Goal: Transaction & Acquisition: Book appointment/travel/reservation

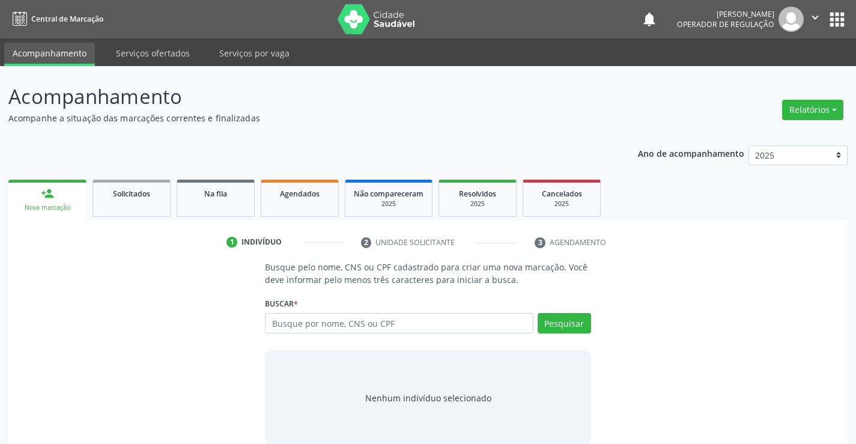
click at [490, 318] on input "text" at bounding box center [399, 323] width 268 height 20
type input "86446433557"
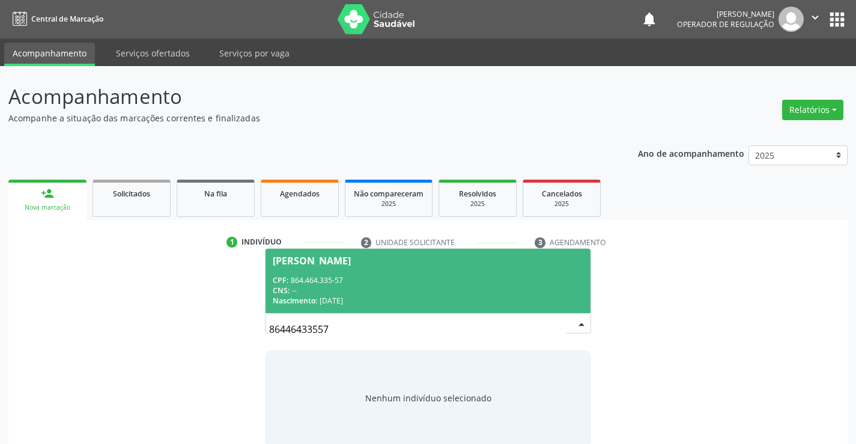
click at [355, 334] on input "86446433557" at bounding box center [417, 329] width 297 height 24
click at [340, 276] on div "CPF: 864.464.335-57" at bounding box center [428, 280] width 310 height 10
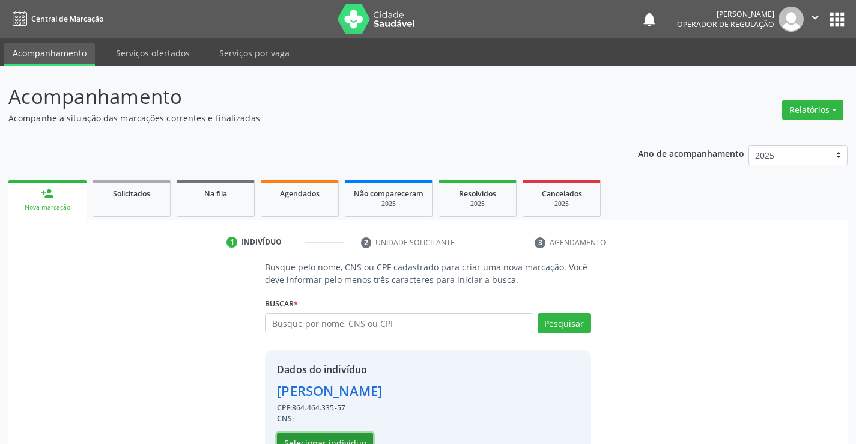
click at [322, 440] on button "Selecionar indivíduo" at bounding box center [325, 442] width 96 height 20
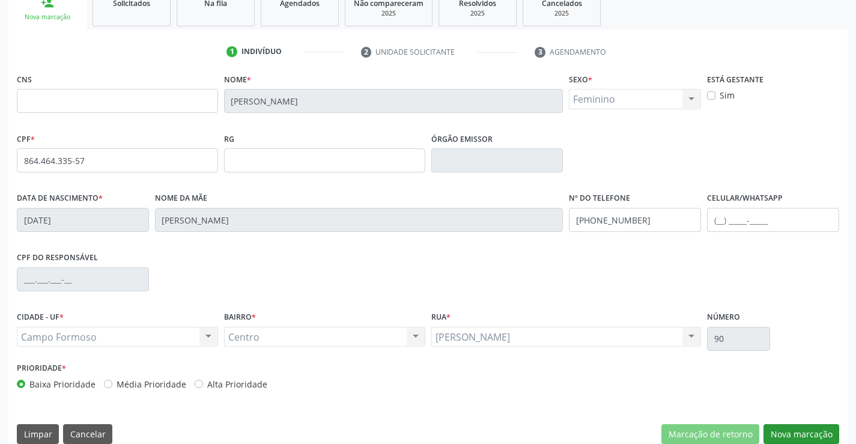
scroll to position [207, 0]
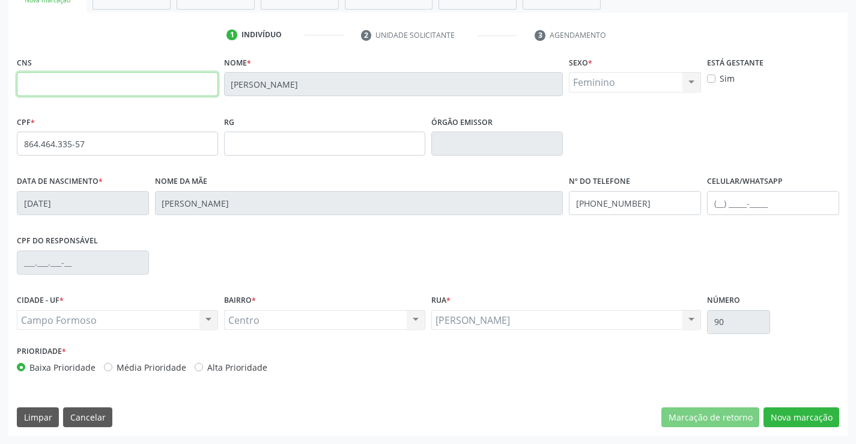
click at [213, 86] on input "text" at bounding box center [117, 84] width 201 height 24
type input "0"
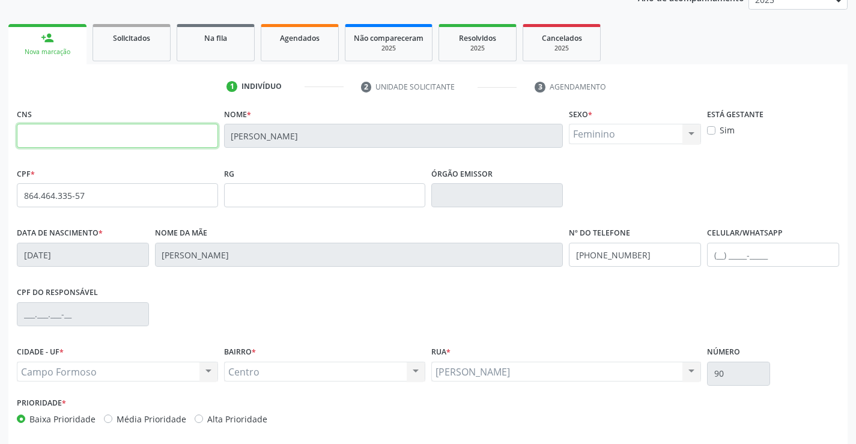
scroll to position [0, 0]
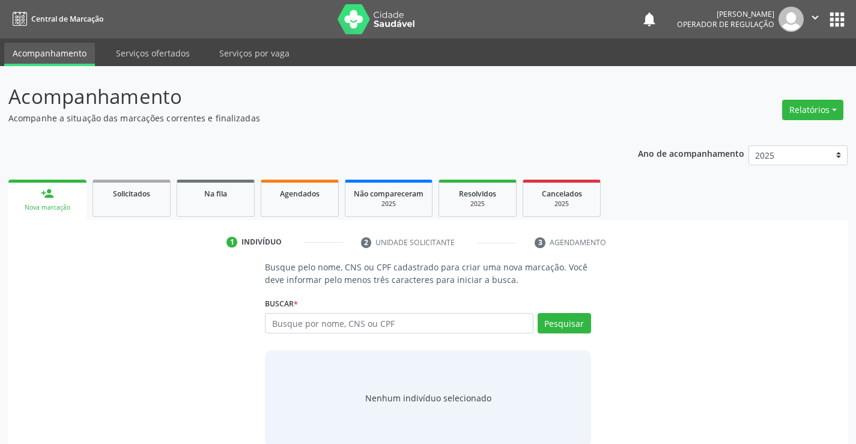
click at [332, 328] on input "text" at bounding box center [399, 323] width 268 height 20
type input "706409130584981"
click at [553, 322] on button "Pesquisar" at bounding box center [563, 323] width 53 height 20
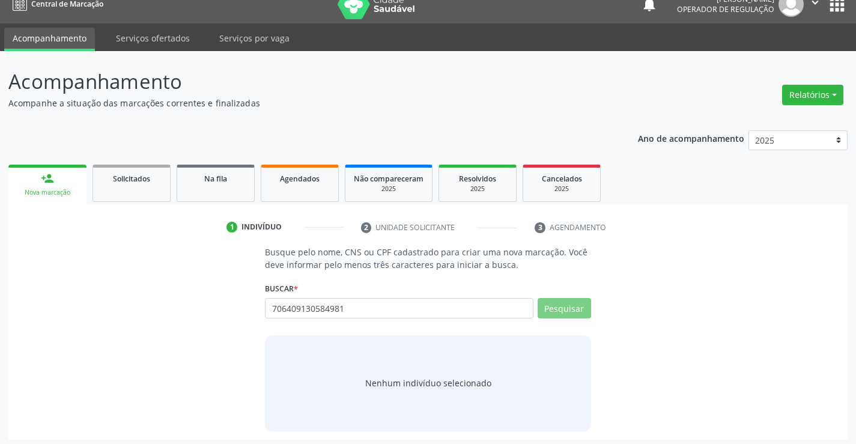
scroll to position [19, 0]
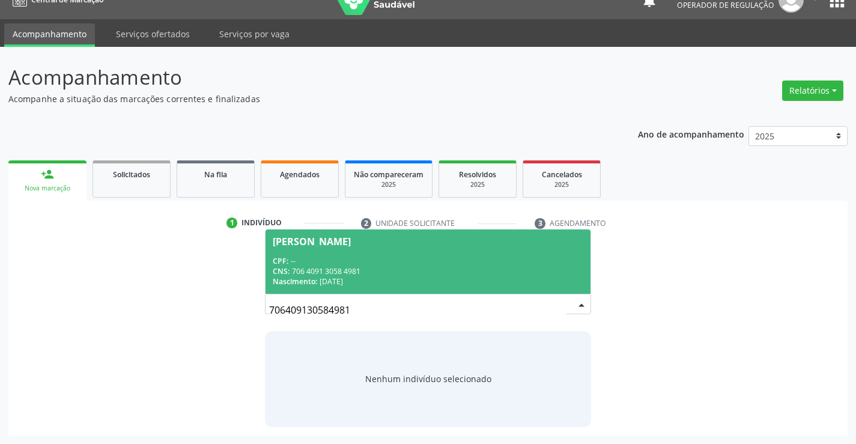
click at [341, 231] on span "[PERSON_NAME] CPF: -- CNS: 706 4091 3058 4981 Nascimento: [DATE]" at bounding box center [427, 261] width 324 height 64
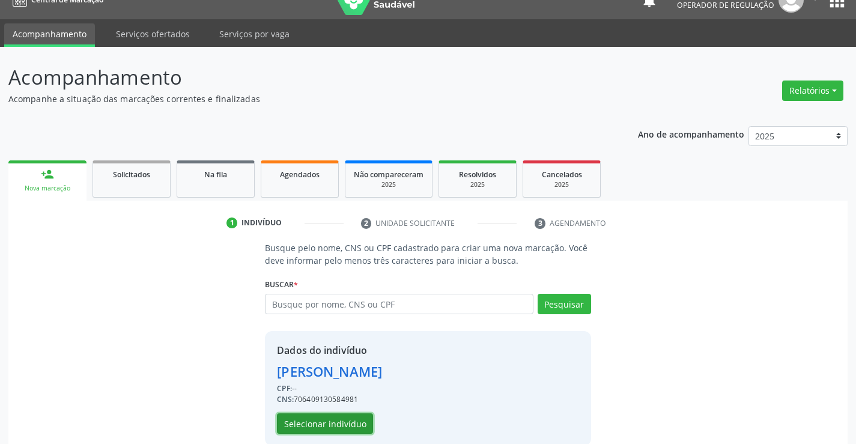
click at [285, 425] on button "Selecionar indivíduo" at bounding box center [325, 423] width 96 height 20
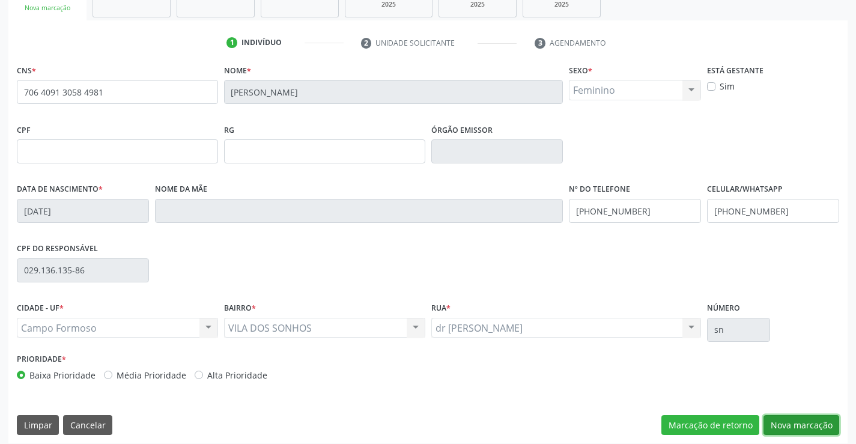
drag, startPoint x: 782, startPoint y: 423, endPoint x: 596, endPoint y: 350, distance: 200.1
click at [779, 423] on button "Nova marcação" at bounding box center [801, 425] width 76 height 20
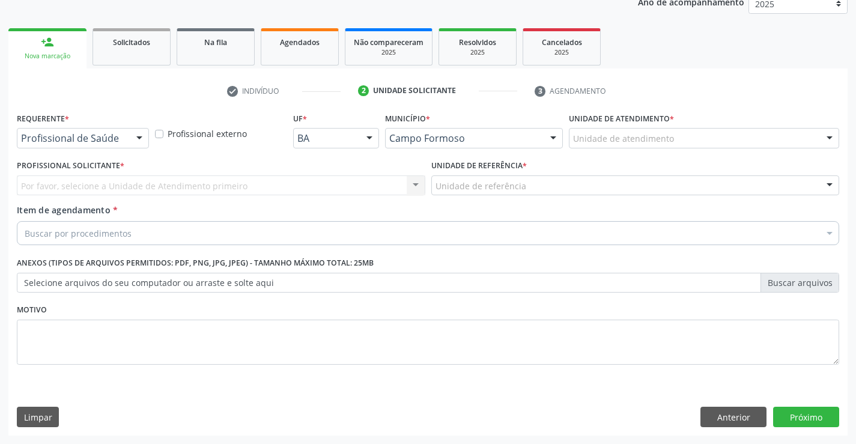
scroll to position [151, 0]
click at [127, 135] on div "Profissional de Saúde Profissional de Saúde Paciente Nenhum resultado encontrad…" at bounding box center [83, 138] width 132 height 20
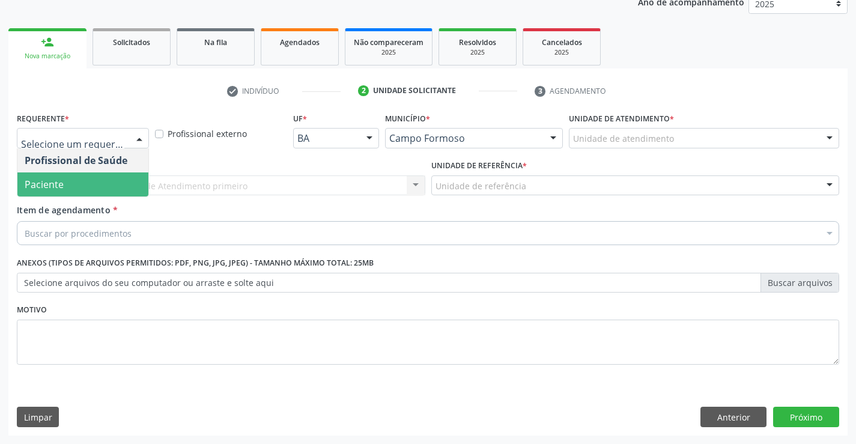
drag, startPoint x: 101, startPoint y: 176, endPoint x: 167, endPoint y: 171, distance: 65.6
click at [103, 176] on span "Paciente" at bounding box center [82, 184] width 131 height 24
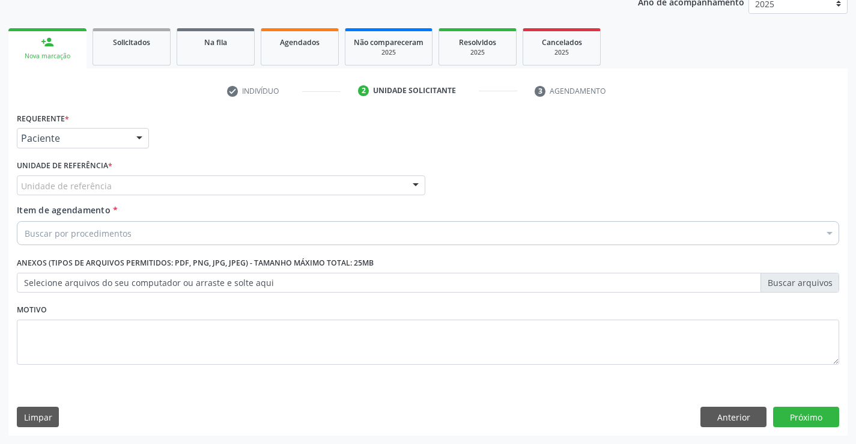
click at [176, 171] on div "Unidade de referência * Unidade de referência Unidade Basica de Saude da Famili…" at bounding box center [221, 176] width 408 height 38
drag, startPoint x: 180, startPoint y: 192, endPoint x: 178, endPoint y: 227, distance: 35.5
click at [180, 193] on div "Unidade de referência" at bounding box center [221, 185] width 408 height 20
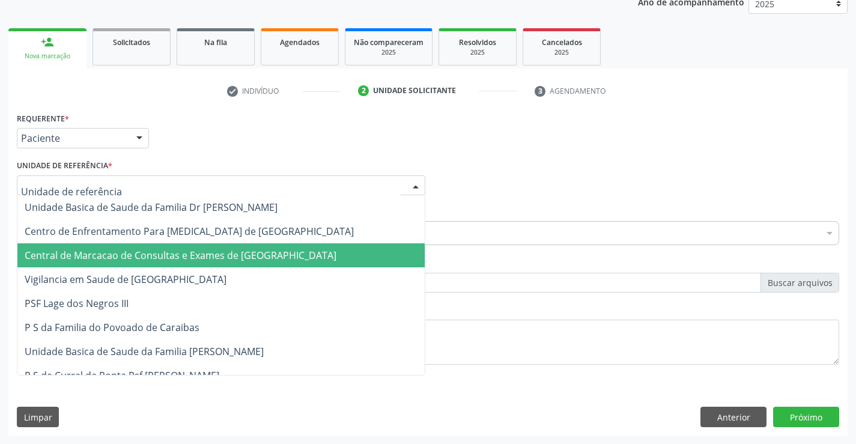
click at [184, 247] on span "Central de Marcacao de Consultas e Exames de [GEOGRAPHIC_DATA]" at bounding box center [220, 255] width 407 height 24
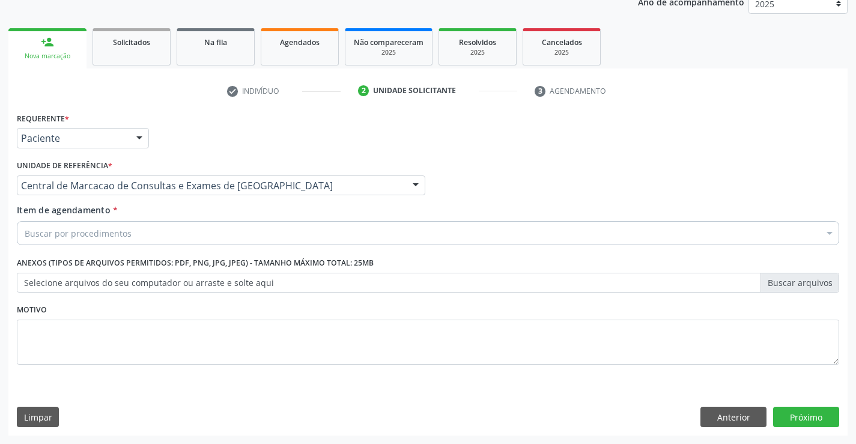
click at [236, 231] on div "Buscar por procedimentos" at bounding box center [428, 233] width 822 height 24
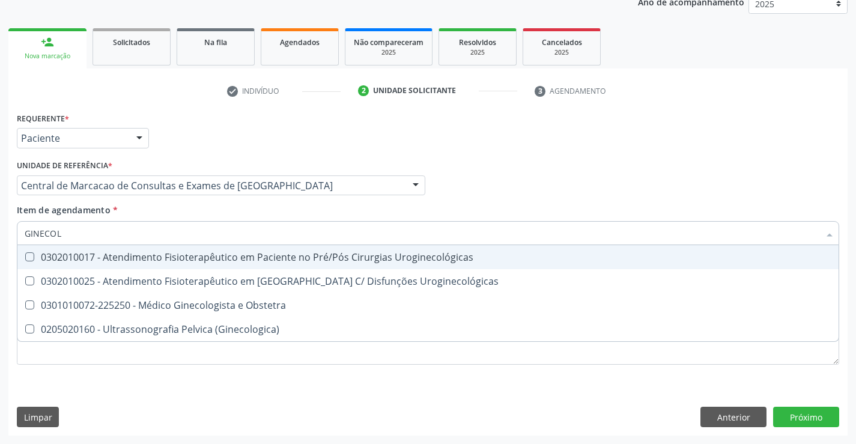
type input "GINECOLO"
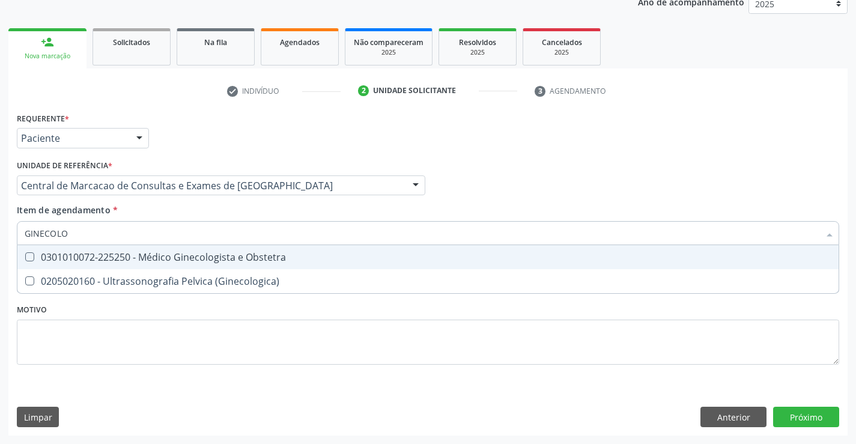
click at [245, 254] on div "0301010072-225250 - Médico Ginecologista e Obstetra" at bounding box center [428, 257] width 807 height 10
checkbox Obstetra "true"
click at [157, 235] on input "GINECOLO" at bounding box center [422, 233] width 794 height 24
type input "A"
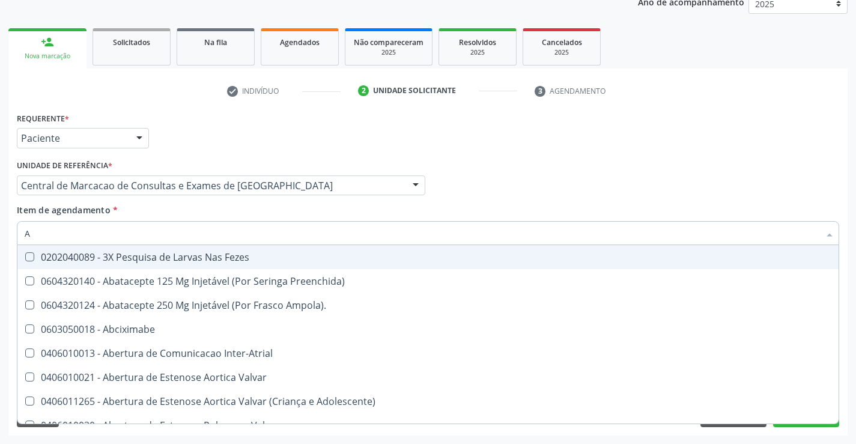
checkbox Fezes "false"
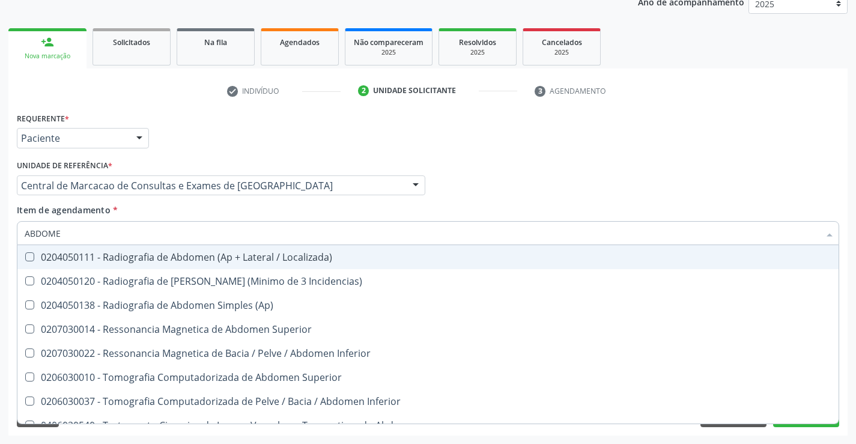
type input "ABDOMEN"
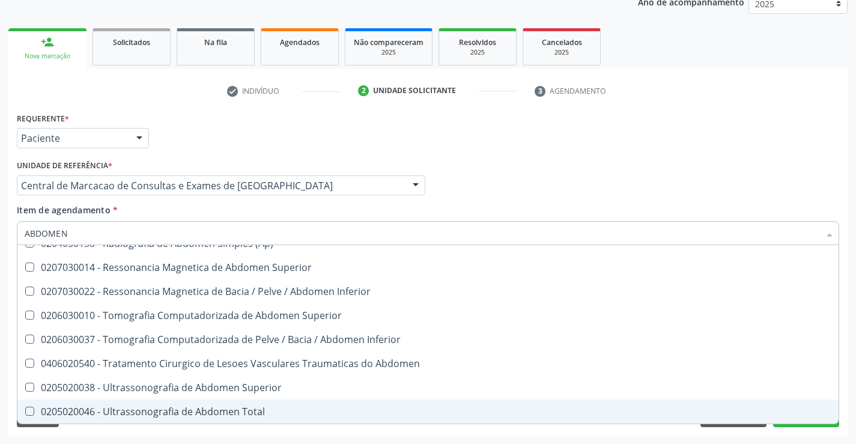
click at [163, 407] on div "0205020046 - Ultrassonografia de Abdomen Total" at bounding box center [428, 412] width 807 height 10
checkbox Total "true"
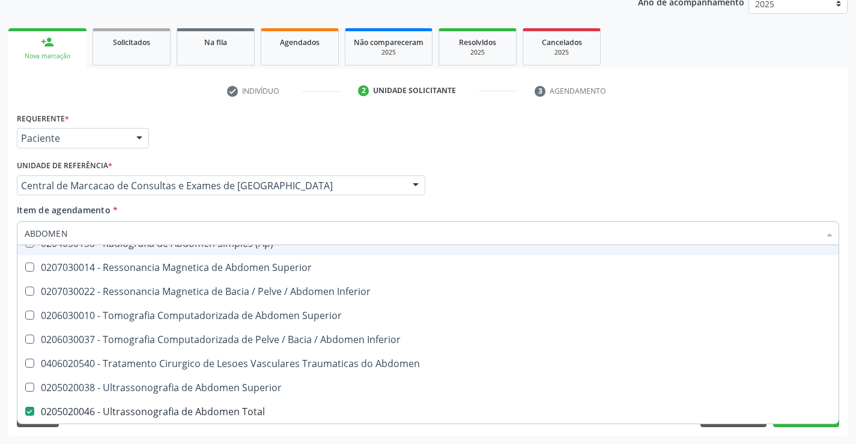
click at [489, 163] on div "Profissional Solicitante Por favor, selecione a Unidade de Atendimento primeiro…" at bounding box center [428, 180] width 828 height 47
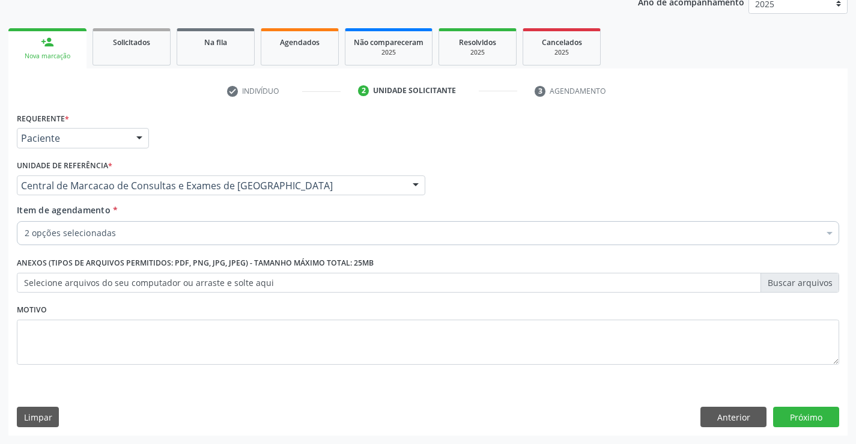
scroll to position [0, 0]
click at [798, 413] on button "Próximo" at bounding box center [806, 417] width 66 height 20
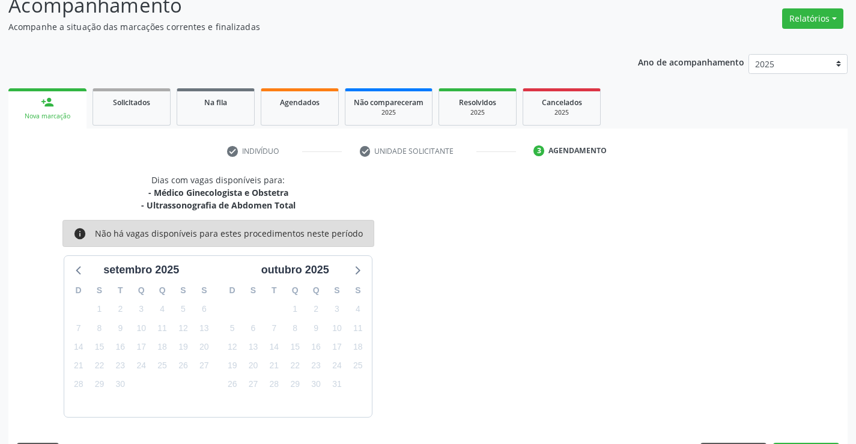
scroll to position [127, 0]
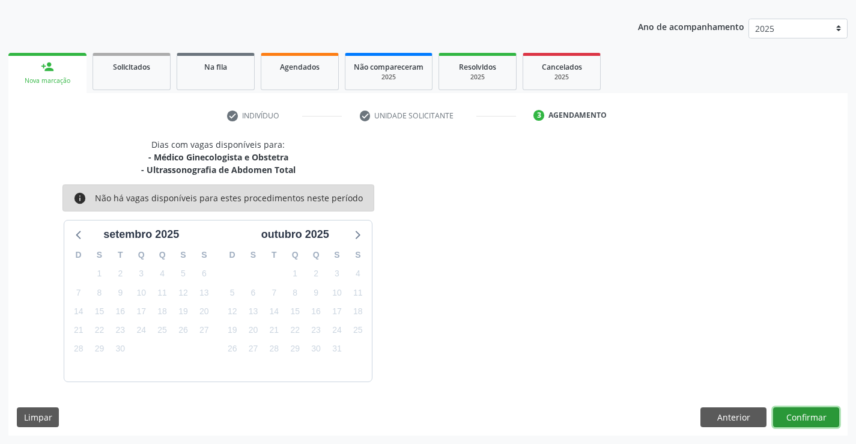
click at [790, 413] on button "Confirmar" at bounding box center [806, 417] width 66 height 20
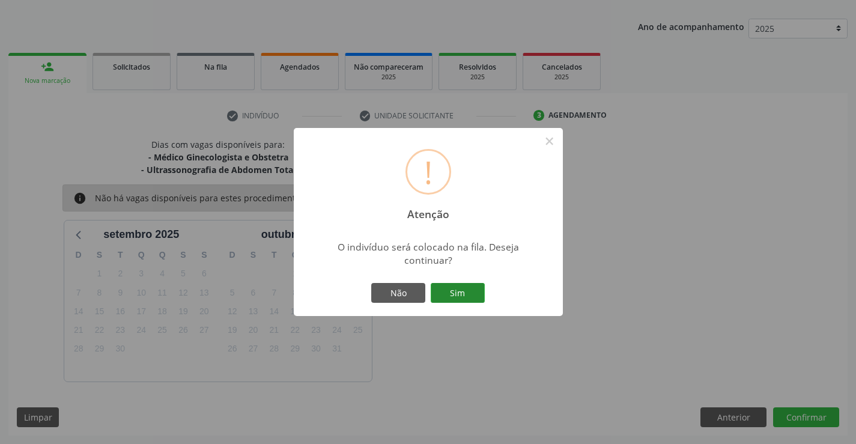
click at [458, 297] on button "Sim" at bounding box center [458, 293] width 54 height 20
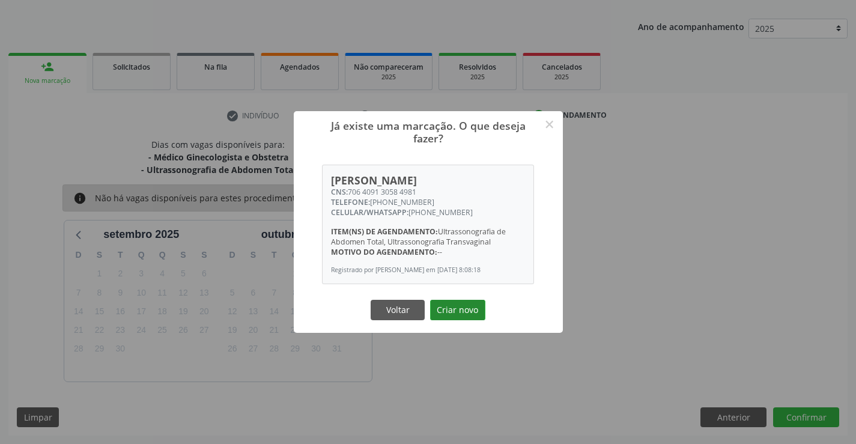
click at [464, 314] on button "Criar novo" at bounding box center [457, 310] width 55 height 20
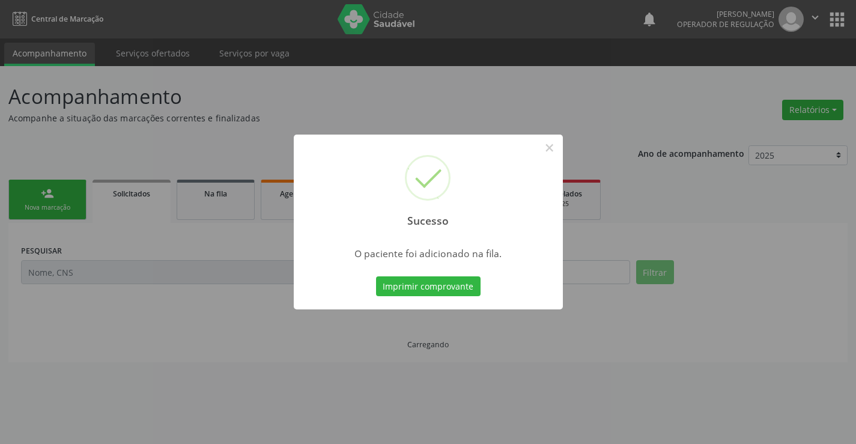
scroll to position [0, 0]
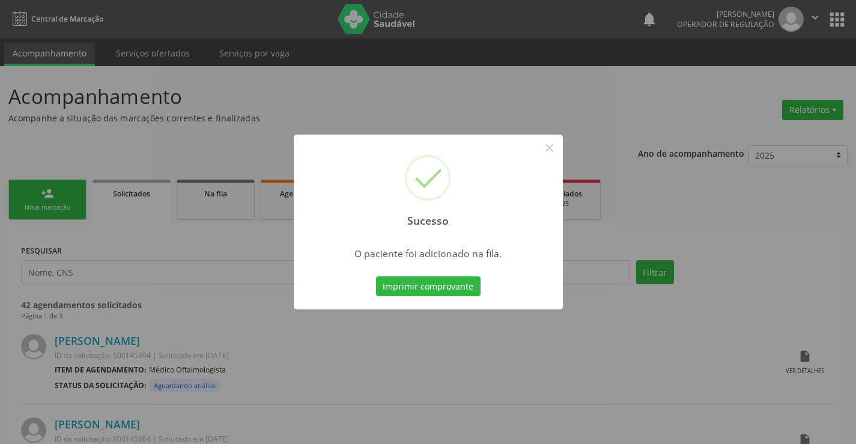
click at [376, 276] on button "Imprimir comprovante" at bounding box center [428, 286] width 104 height 20
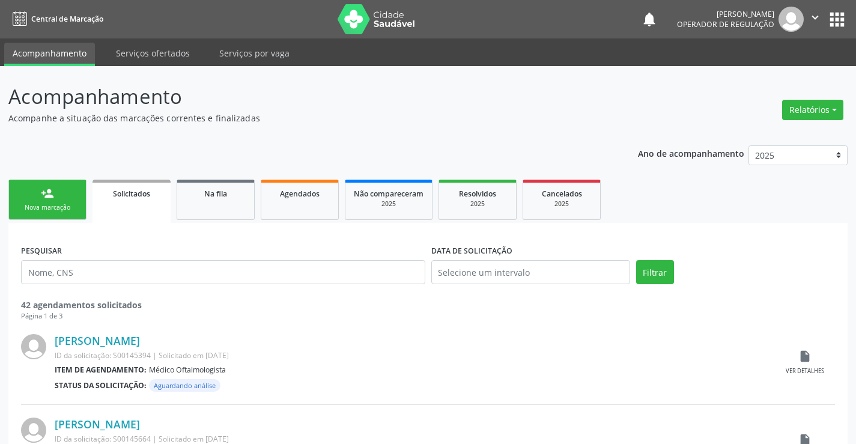
click at [70, 196] on link "person_add Nova marcação" at bounding box center [47, 200] width 78 height 40
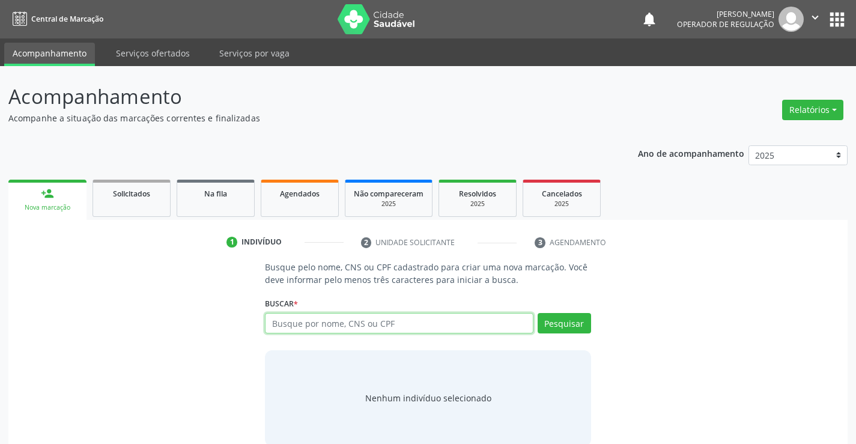
click at [334, 321] on input "text" at bounding box center [399, 323] width 268 height 20
type input "700702997939877"
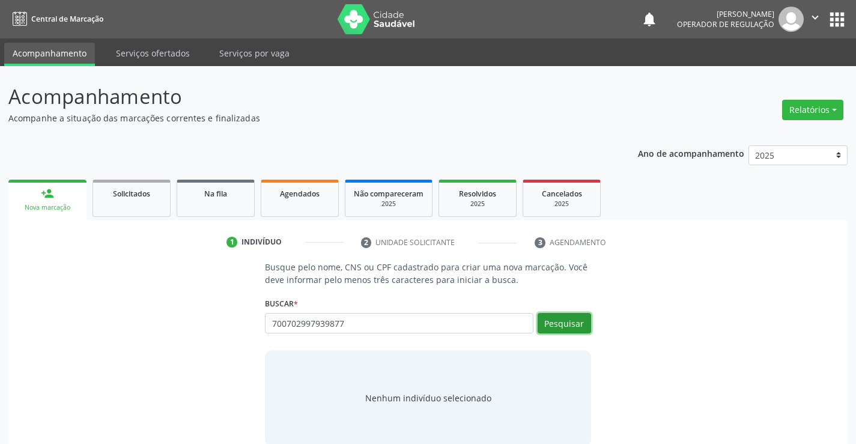
click at [559, 326] on button "Pesquisar" at bounding box center [563, 323] width 53 height 20
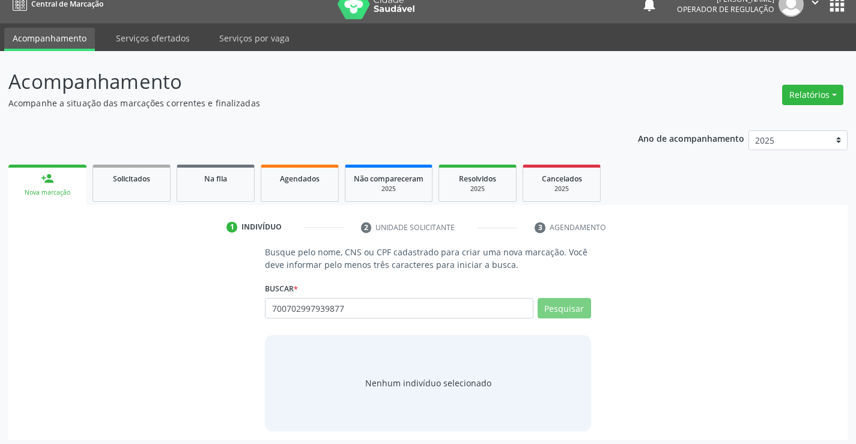
scroll to position [19, 0]
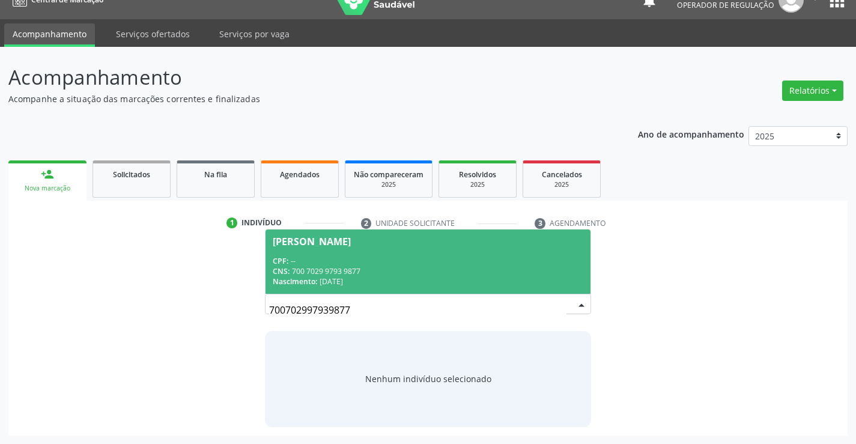
click at [423, 261] on div "CPF: --" at bounding box center [428, 261] width 310 height 10
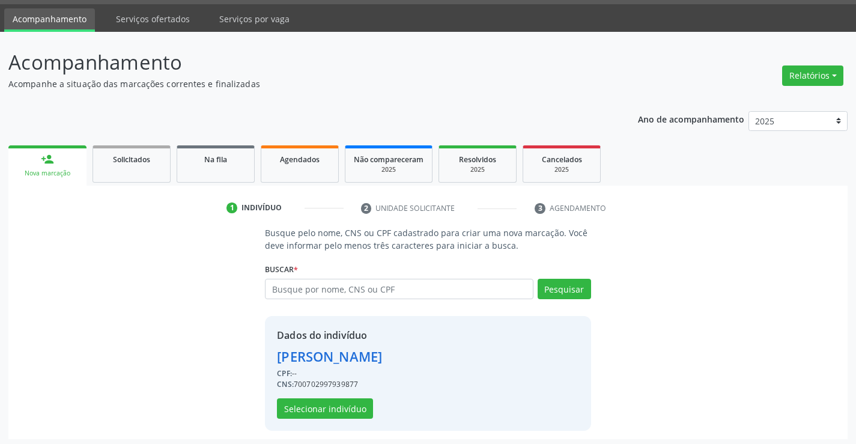
scroll to position [38, 0]
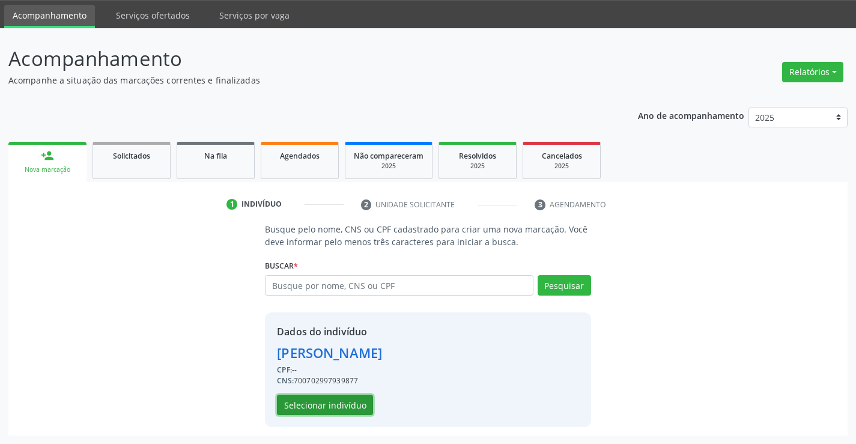
click at [319, 411] on button "Selecionar indivíduo" at bounding box center [325, 405] width 96 height 20
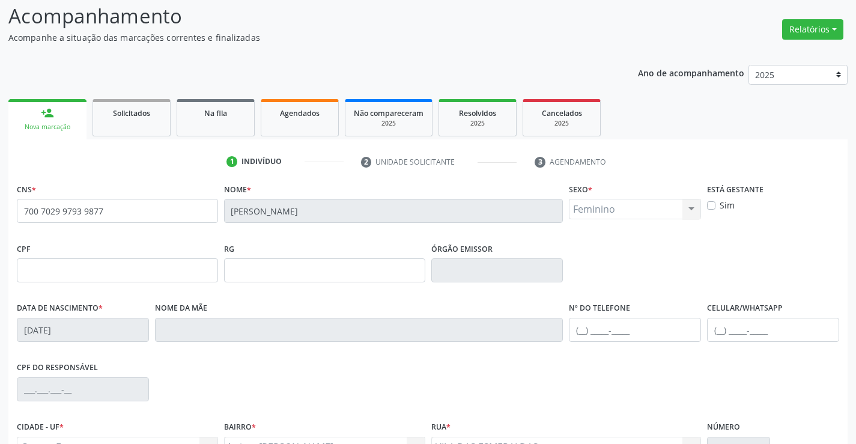
scroll to position [207, 0]
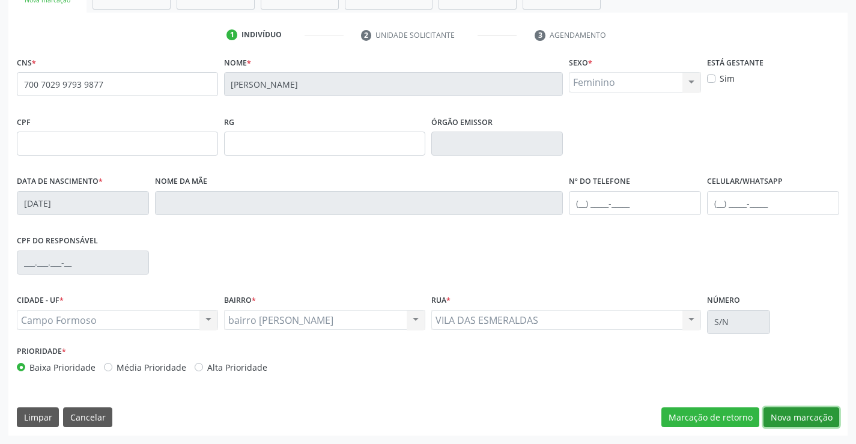
click at [787, 411] on button "Nova marcação" at bounding box center [801, 417] width 76 height 20
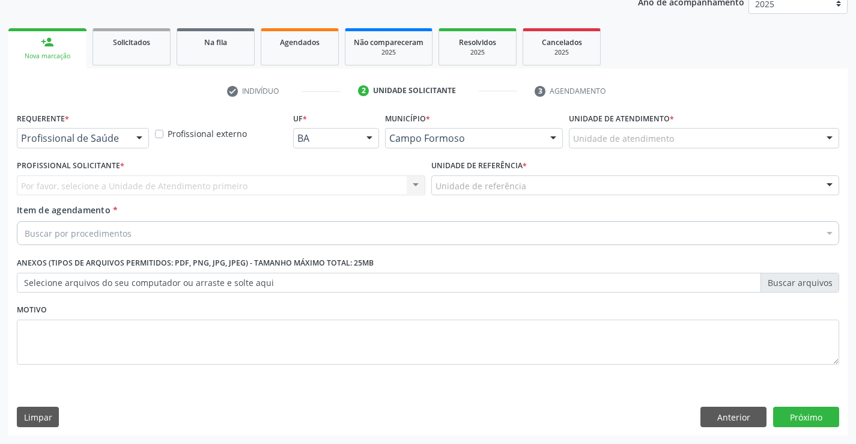
scroll to position [151, 0]
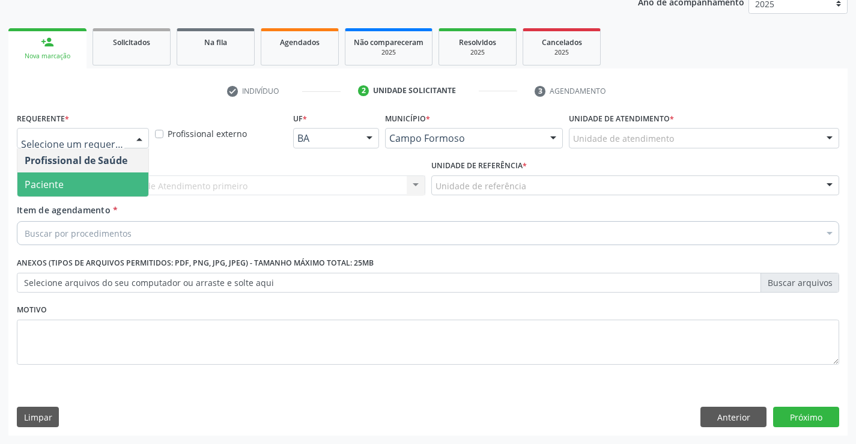
drag, startPoint x: 89, startPoint y: 180, endPoint x: 191, endPoint y: 204, distance: 104.9
click at [104, 183] on span "Paciente" at bounding box center [82, 184] width 131 height 24
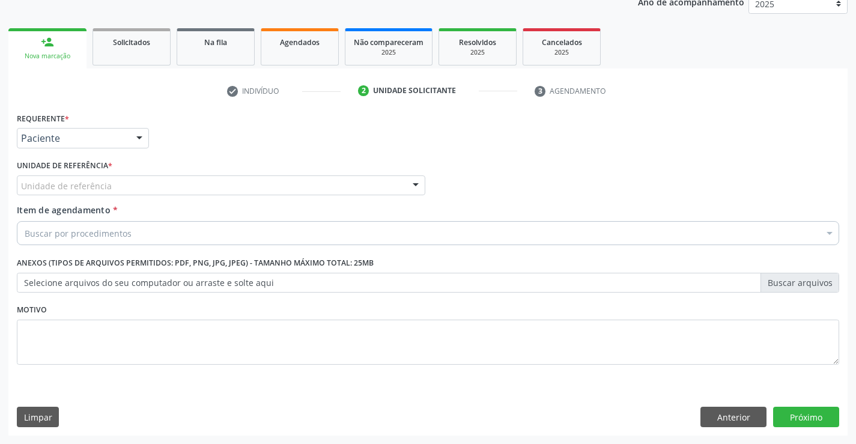
click at [195, 202] on div "Unidade de referência * Unidade de referência Unidade Basica de Saude da Famili…" at bounding box center [221, 180] width 414 height 47
click at [206, 195] on div "Unidade de referência Unidade Basica de Saude da Familia Dr [PERSON_NAME] Centr…" at bounding box center [221, 185] width 408 height 20
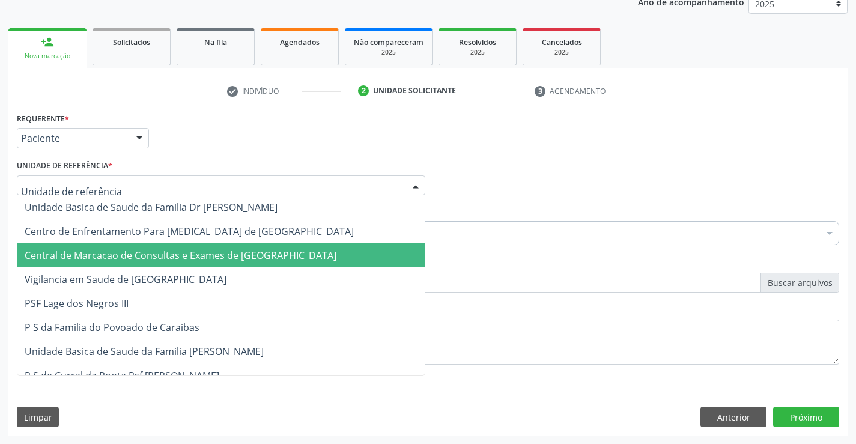
drag, startPoint x: 195, startPoint y: 259, endPoint x: 213, endPoint y: 248, distance: 20.5
click at [196, 259] on span "Central de Marcacao de Consultas e Exames de [GEOGRAPHIC_DATA]" at bounding box center [181, 255] width 312 height 13
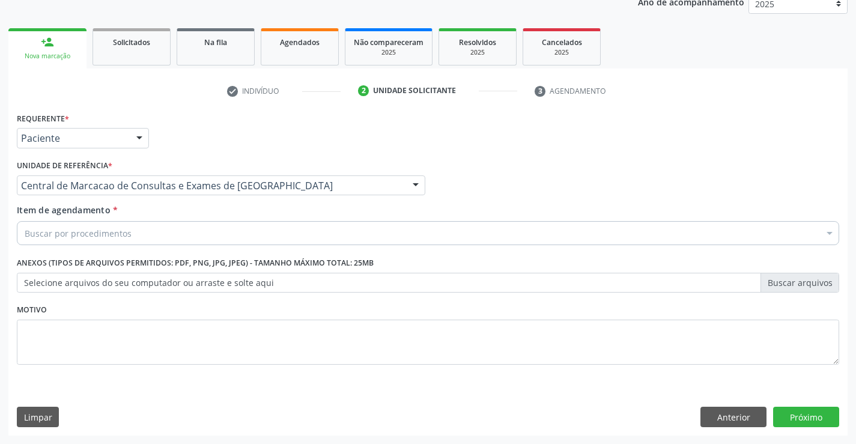
click at [213, 238] on div "Buscar por procedimentos" at bounding box center [428, 233] width 822 height 24
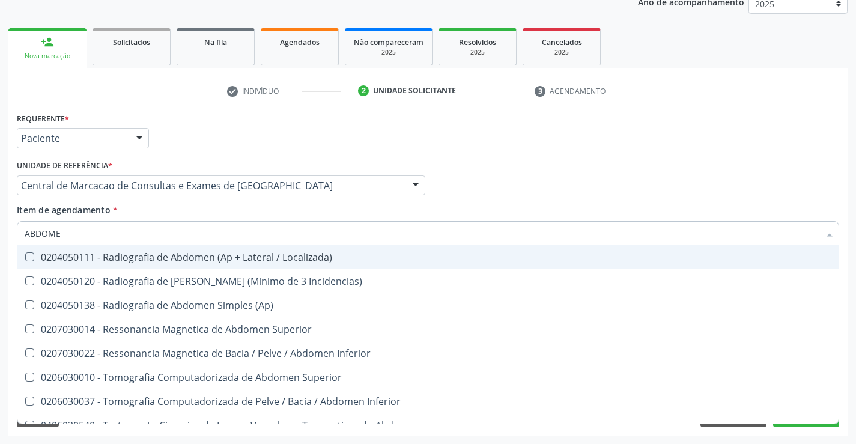
type input "ABDOMEN"
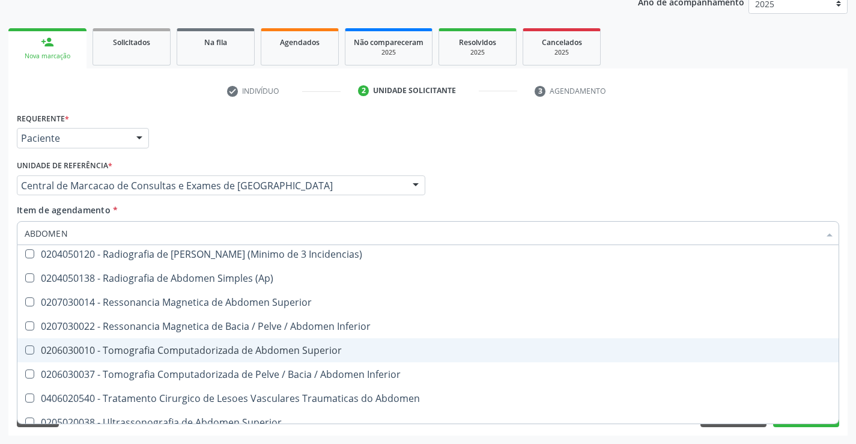
scroll to position [62, 0]
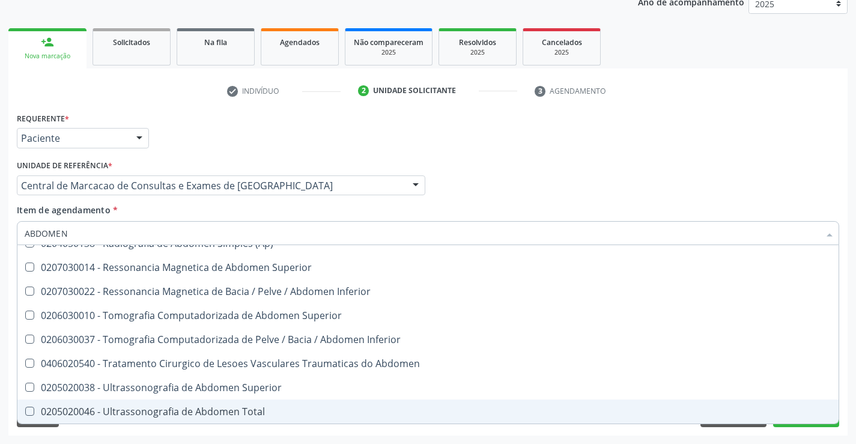
click at [238, 411] on div "0205020046 - Ultrassonografia de Abdomen Total" at bounding box center [428, 412] width 807 height 10
checkbox Total "true"
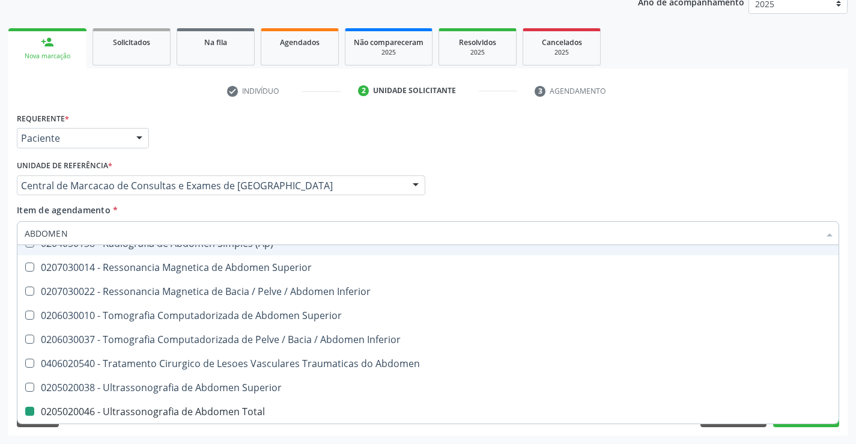
click at [511, 148] on div "Requerente * Paciente Profissional de Saúde Paciente Nenhum resultado encontrad…" at bounding box center [428, 132] width 828 height 47
checkbox Incidencias\) "true"
checkbox Total "false"
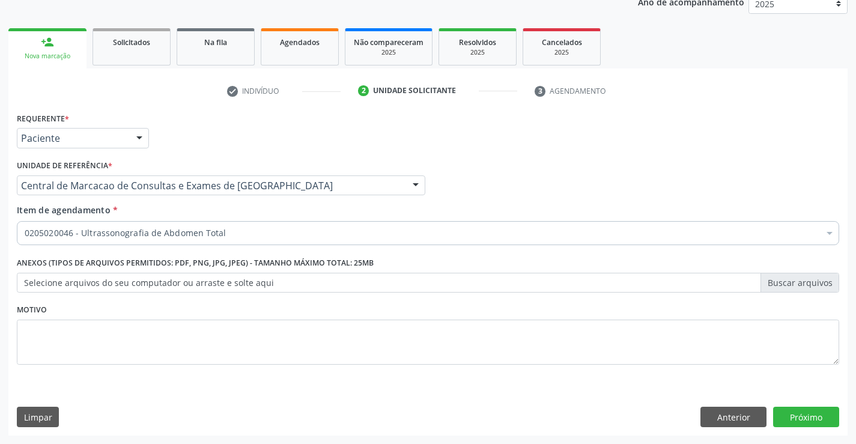
scroll to position [0, 0]
click at [817, 418] on button "Próximo" at bounding box center [806, 417] width 66 height 20
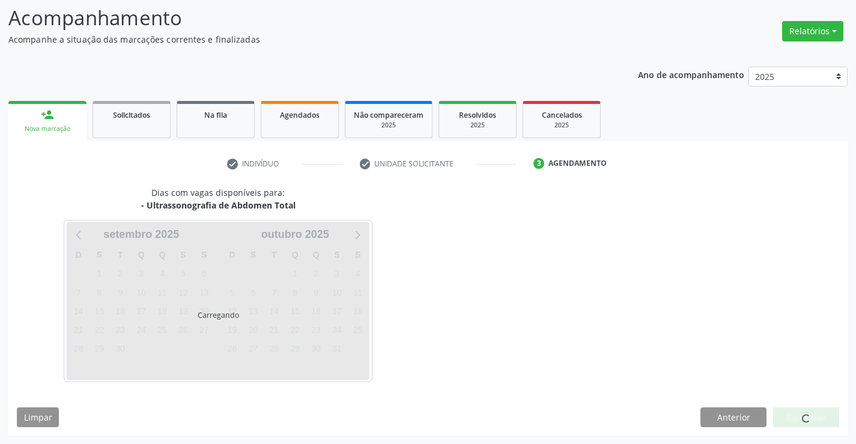
scroll to position [79, 0]
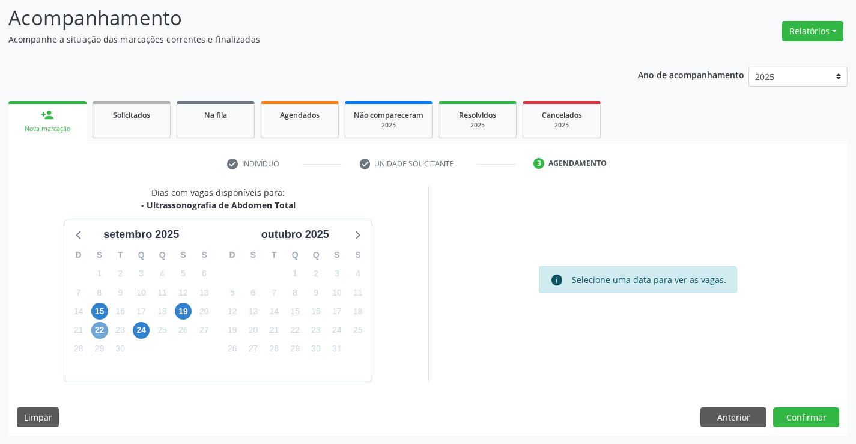
click at [101, 326] on span "22" at bounding box center [99, 330] width 17 height 17
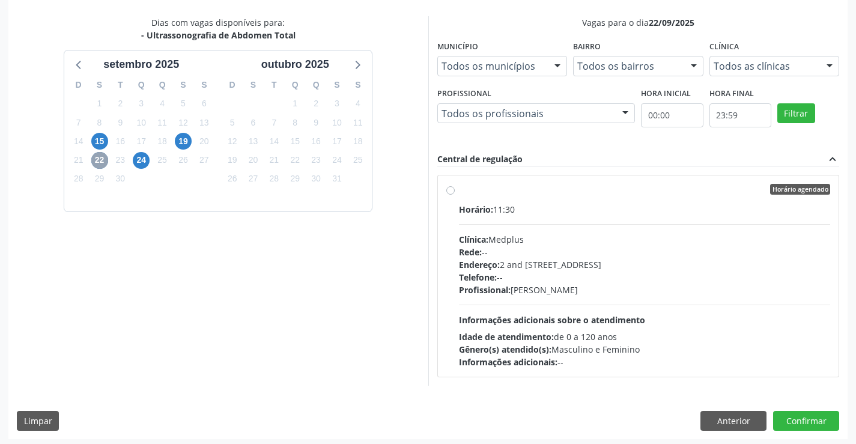
scroll to position [252, 0]
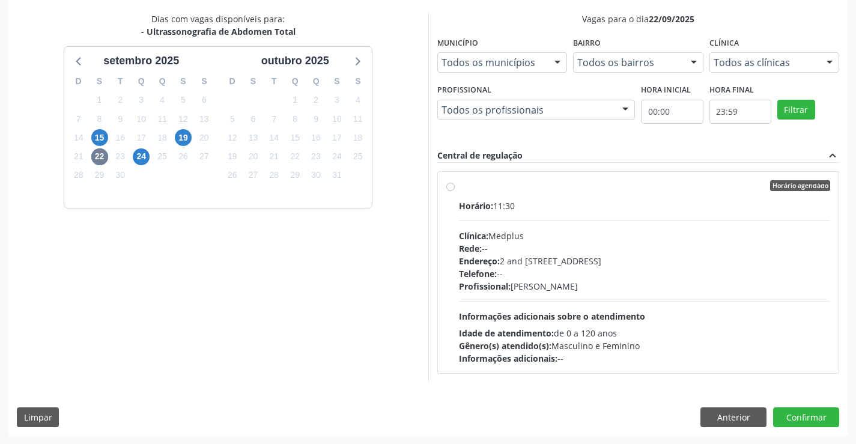
click at [518, 279] on div "Telefone: --" at bounding box center [645, 273] width 372 height 13
click at [455, 191] on input "Horário agendado Horário: 11:30 Clínica: Medplus Rede: -- Endereço: 2 and [STRE…" at bounding box center [450, 185] width 8 height 11
radio input "true"
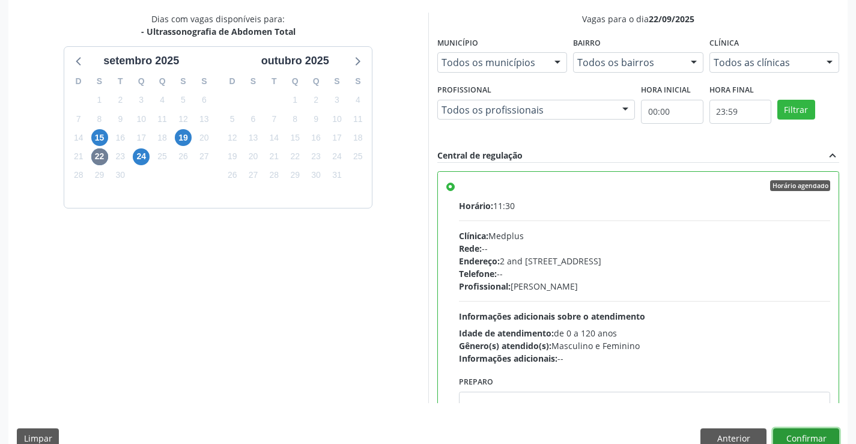
click at [790, 434] on button "Confirmar" at bounding box center [806, 438] width 66 height 20
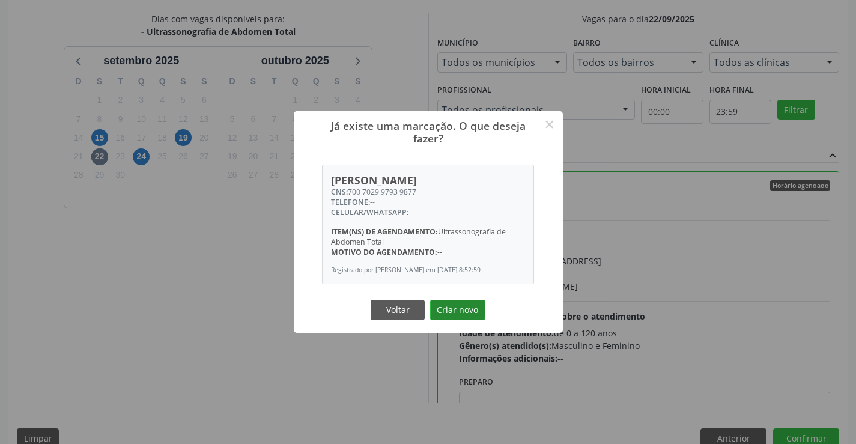
click at [466, 320] on button "Criar novo" at bounding box center [457, 310] width 55 height 20
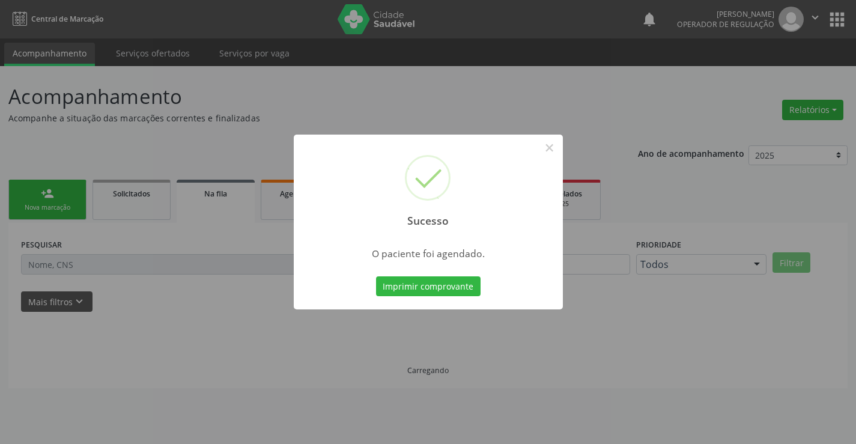
scroll to position [0, 0]
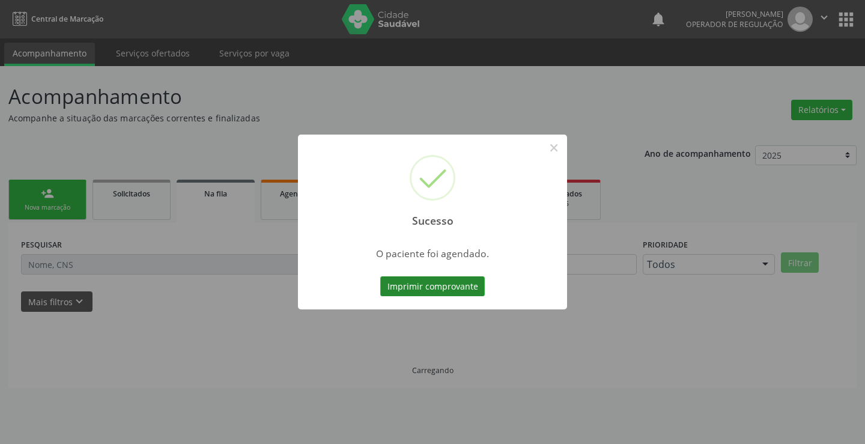
click at [476, 287] on button "Imprimir comprovante" at bounding box center [432, 286] width 104 height 20
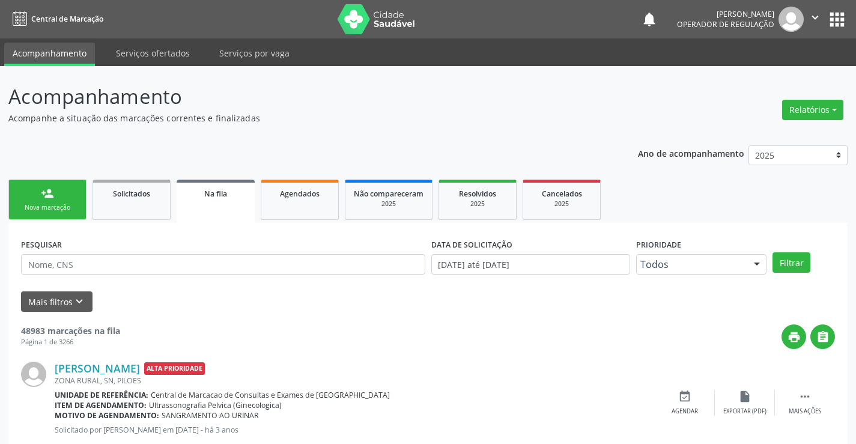
click at [79, 193] on link "person_add Nova marcação" at bounding box center [47, 200] width 78 height 40
